Goal: Find specific page/section: Find specific page/section

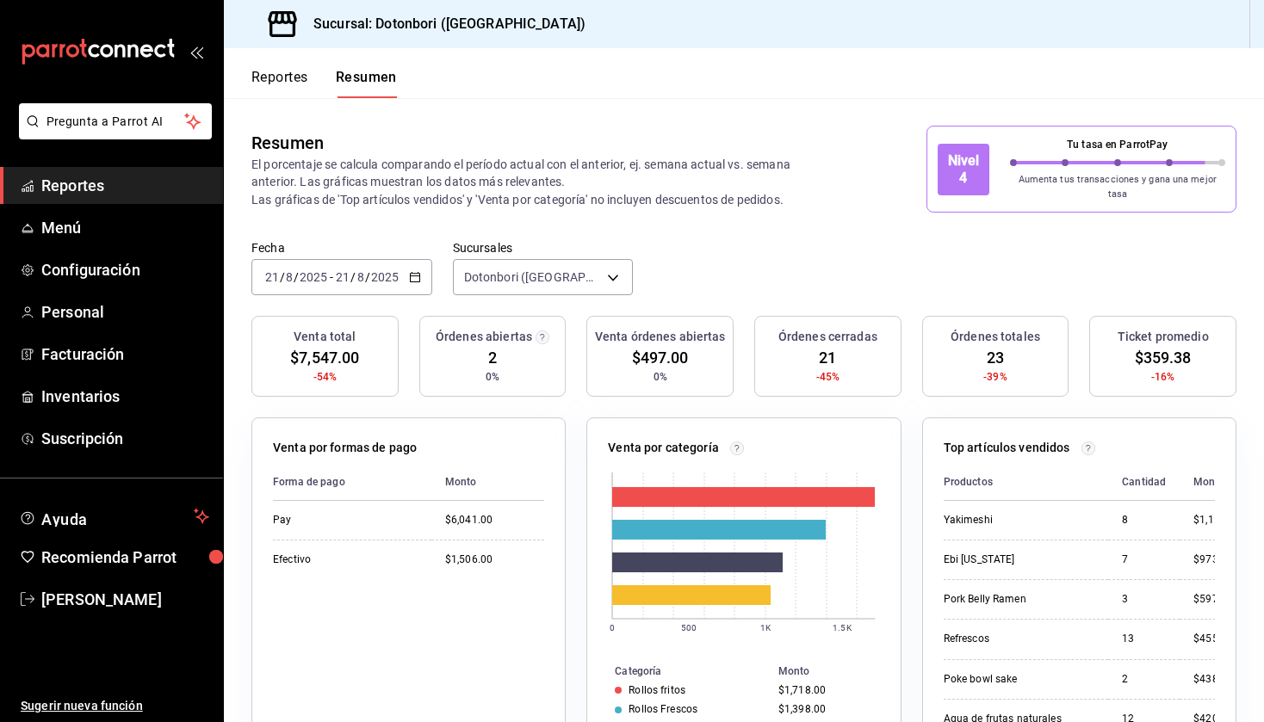
click at [278, 76] on button "Reportes" at bounding box center [279, 83] width 57 height 29
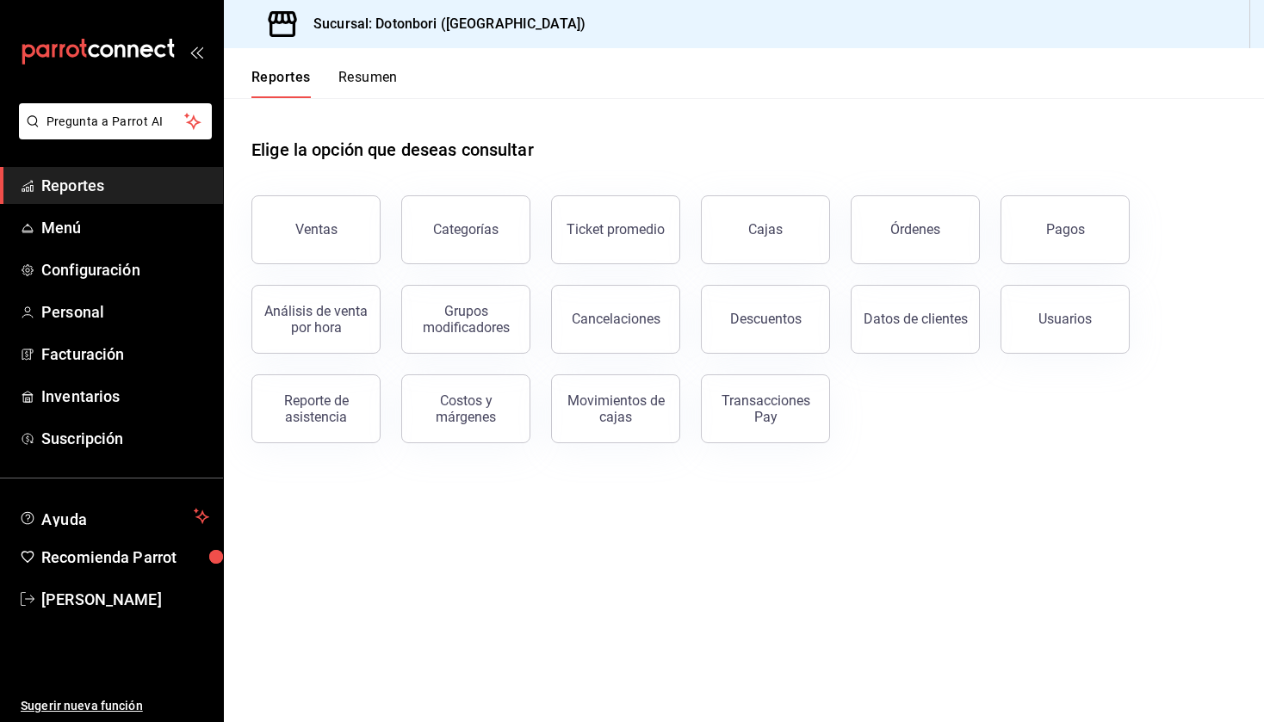
click at [524, 487] on main "Elige la opción que deseas consultar Ventas Categorías Ticket promedio Cajas Ór…" at bounding box center [744, 410] width 1040 height 624
click at [336, 73] on div "Reportes Resumen" at bounding box center [324, 83] width 146 height 29
click at [356, 87] on button "Resumen" at bounding box center [367, 83] width 59 height 29
